Goal: Task Accomplishment & Management: Manage account settings

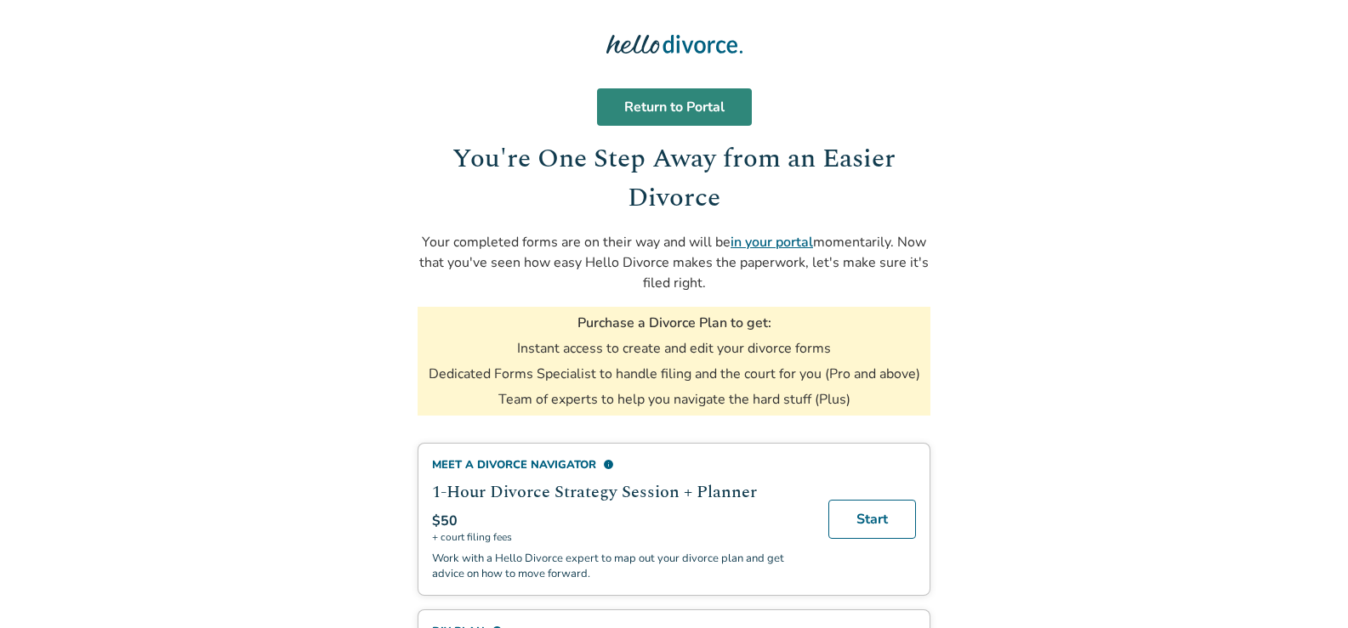
click at [686, 104] on link "Return to Portal" at bounding box center [674, 106] width 155 height 37
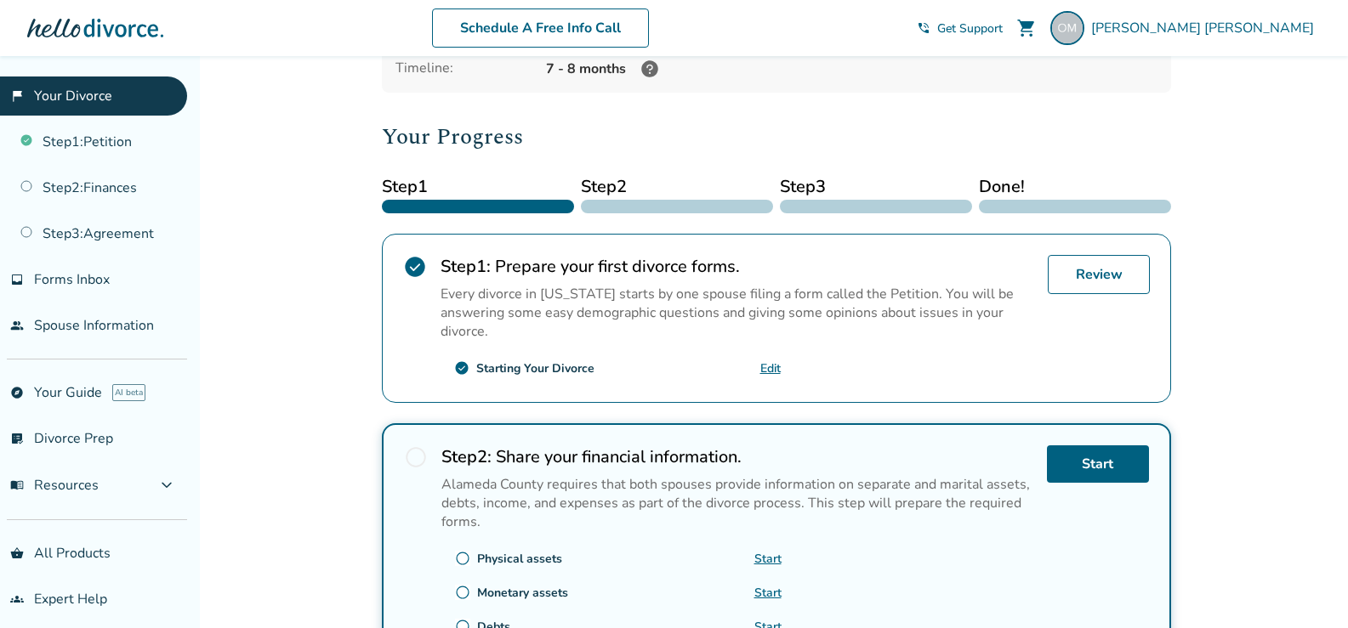
scroll to position [165, 0]
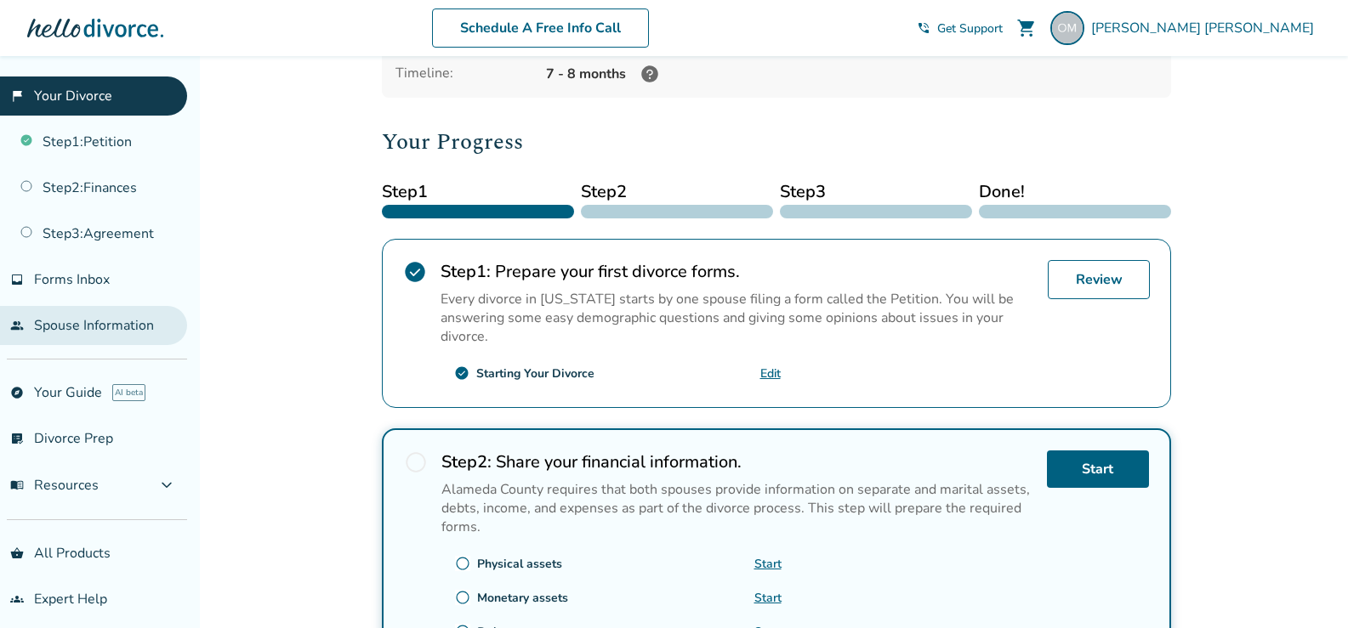
click at [95, 321] on link "people Spouse Information" at bounding box center [93, 325] width 187 height 39
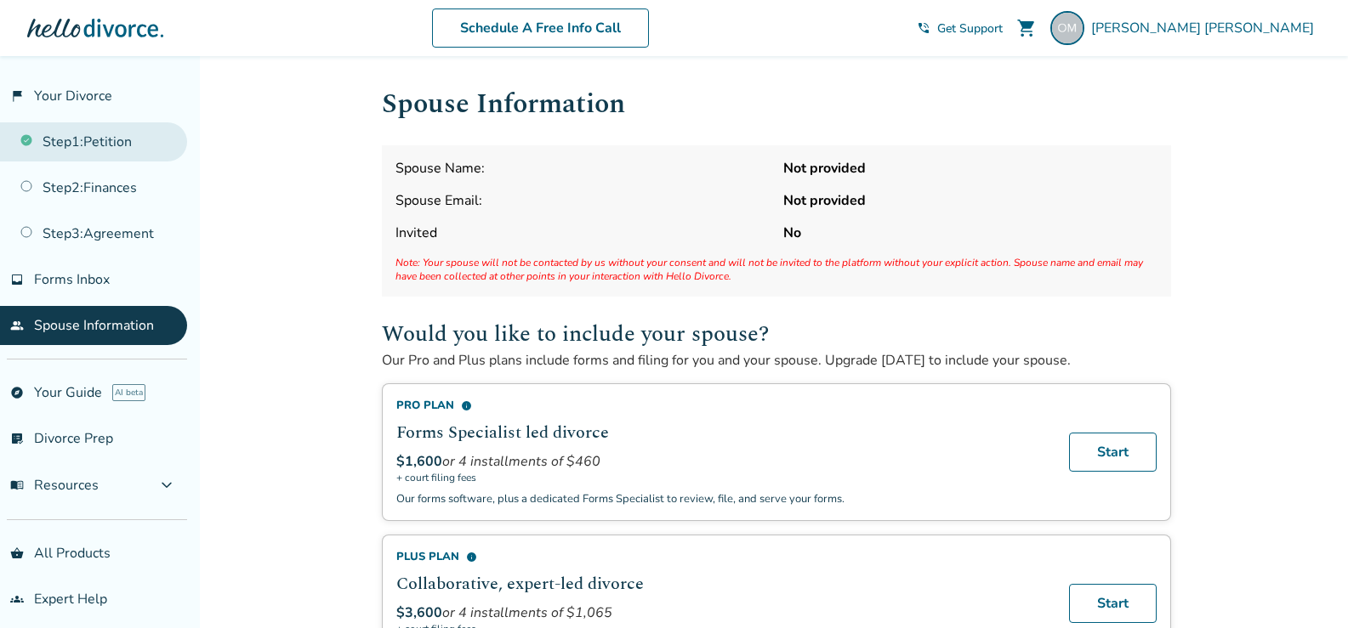
click at [98, 145] on link "Step 1 : Petition" at bounding box center [93, 141] width 187 height 39
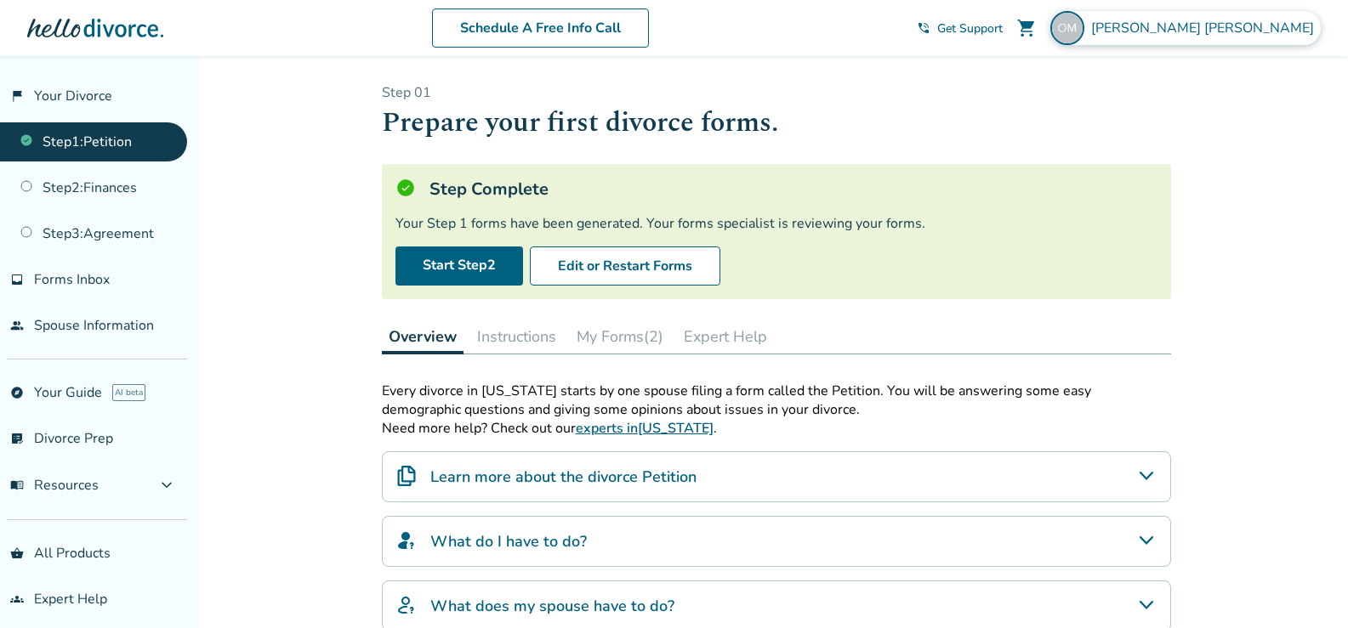
click at [1274, 32] on span "[PERSON_NAME]" at bounding box center [1206, 28] width 230 height 19
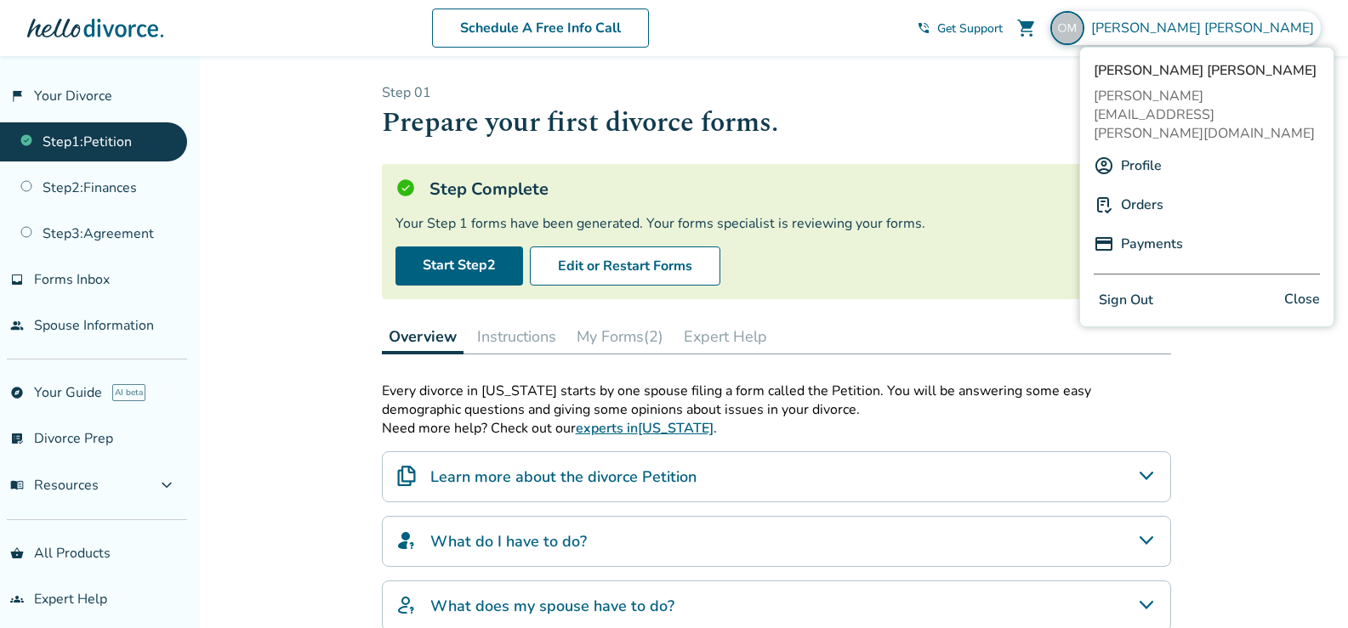
click at [1132, 288] on button "Sign Out" at bounding box center [1126, 300] width 65 height 25
